Goal: Task Accomplishment & Management: Complete application form

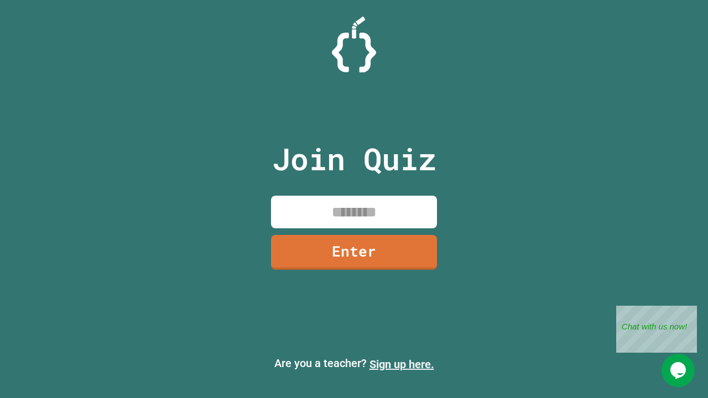
click at [402, 365] on link "Sign up here." at bounding box center [402, 364] width 65 height 13
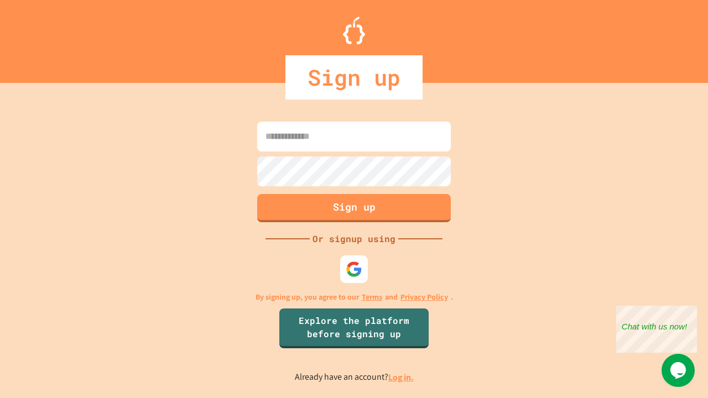
click at [402, 377] on link "Log in." at bounding box center [401, 378] width 25 height 12
